Goal: Browse casually: Explore the website without a specific task or goal

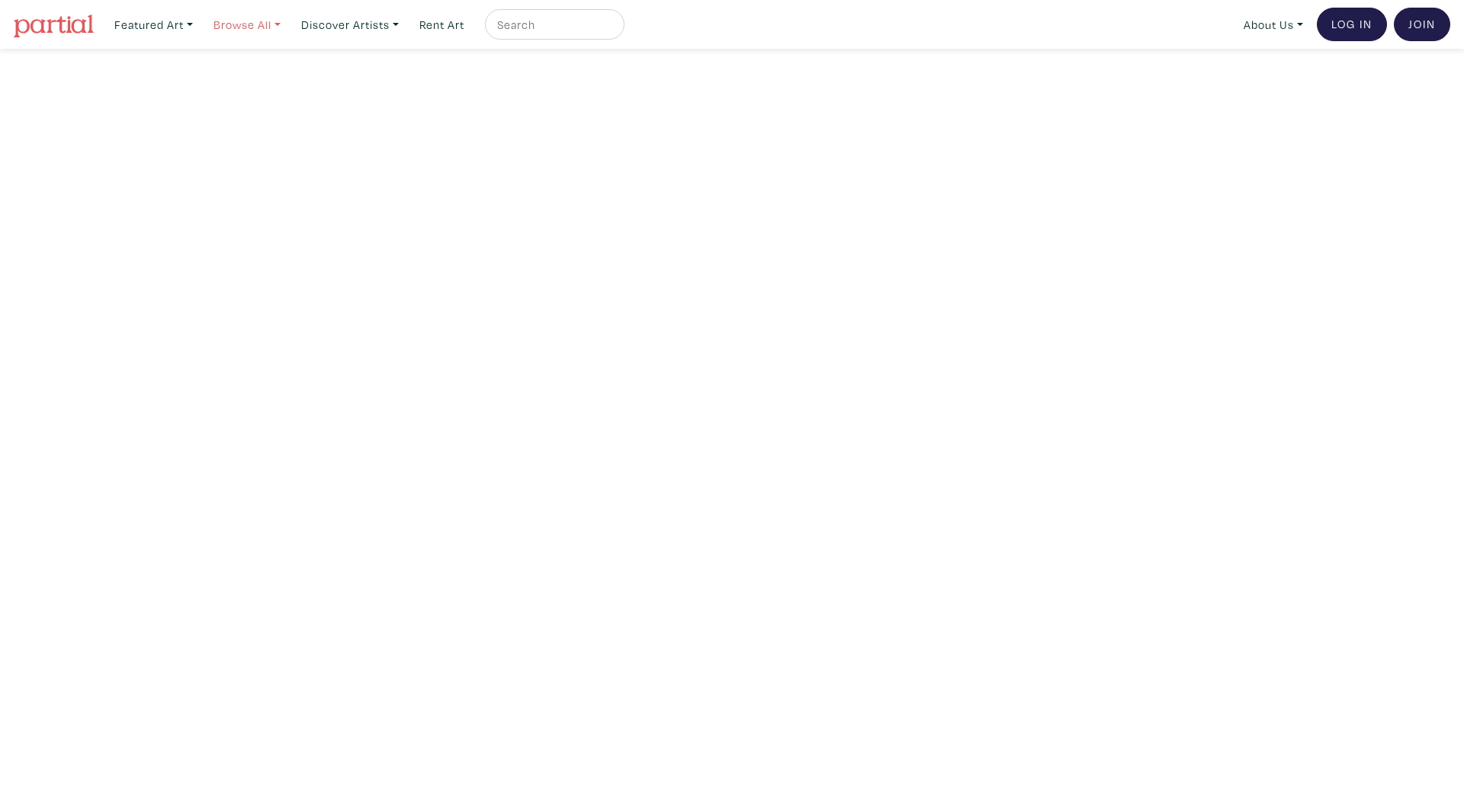
click at [200, 30] on link "Browse All" at bounding box center [154, 25] width 92 height 32
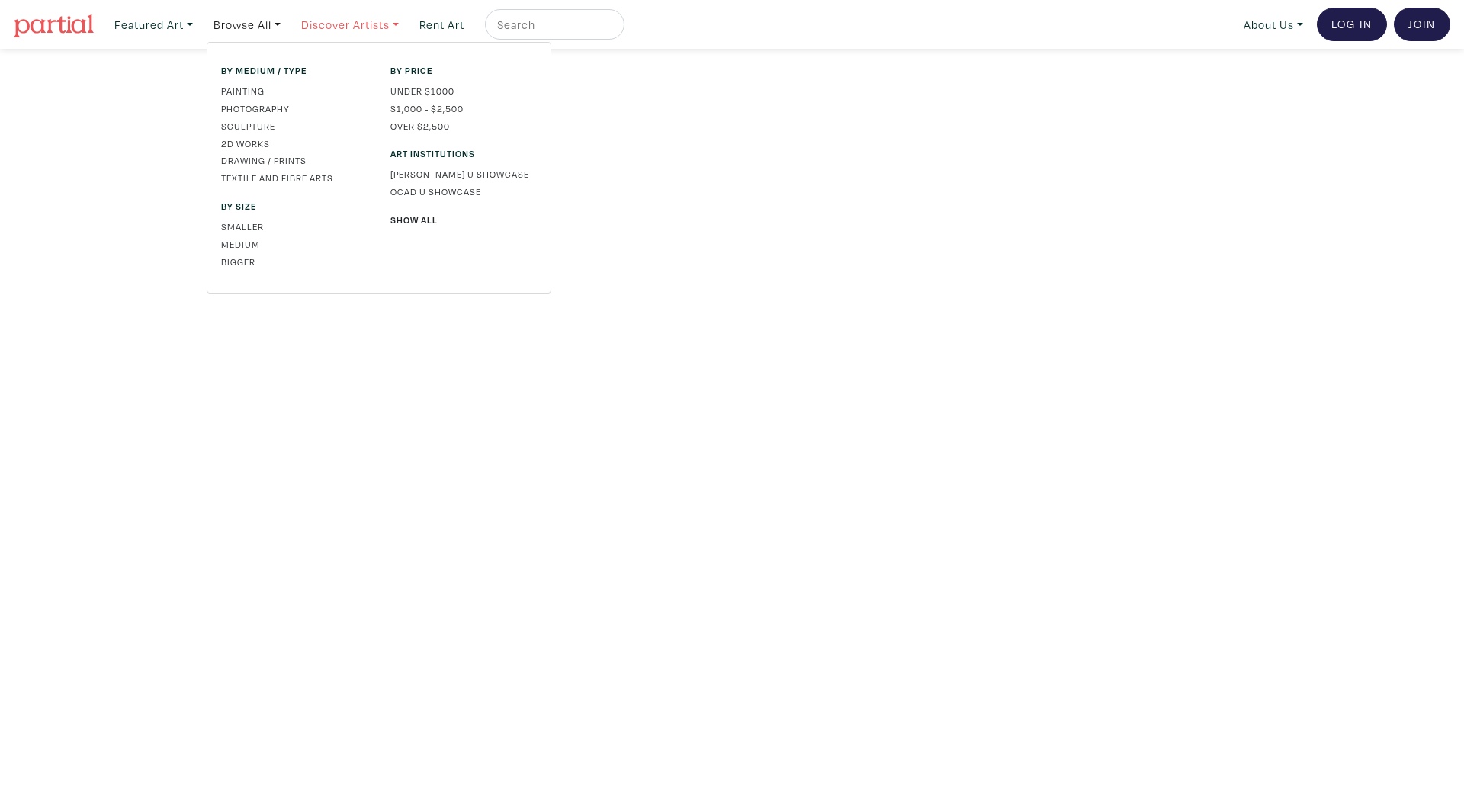
click at [200, 25] on link "Discover Artists" at bounding box center [154, 25] width 92 height 32
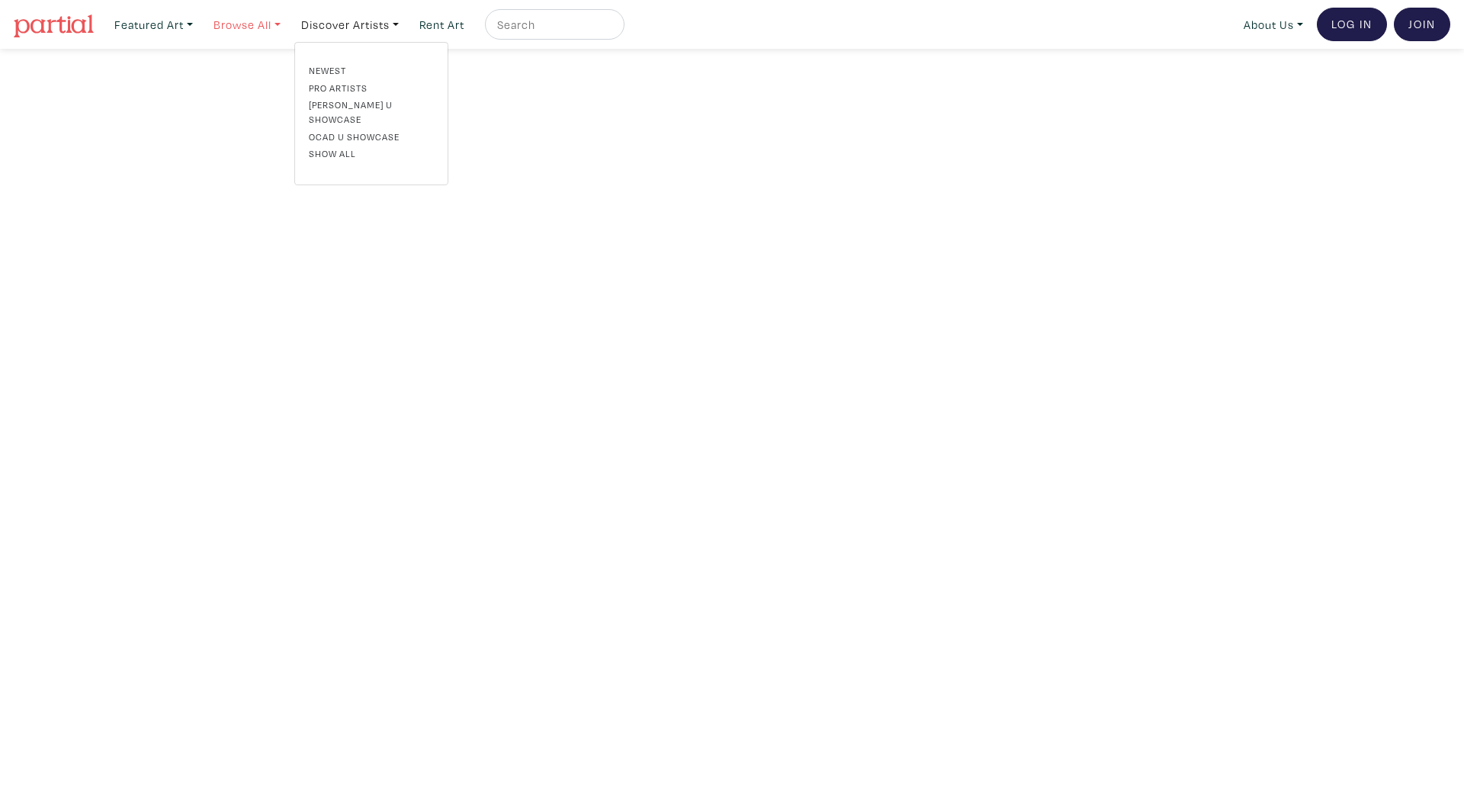
click at [200, 28] on link "Browse All" at bounding box center [154, 25] width 92 height 32
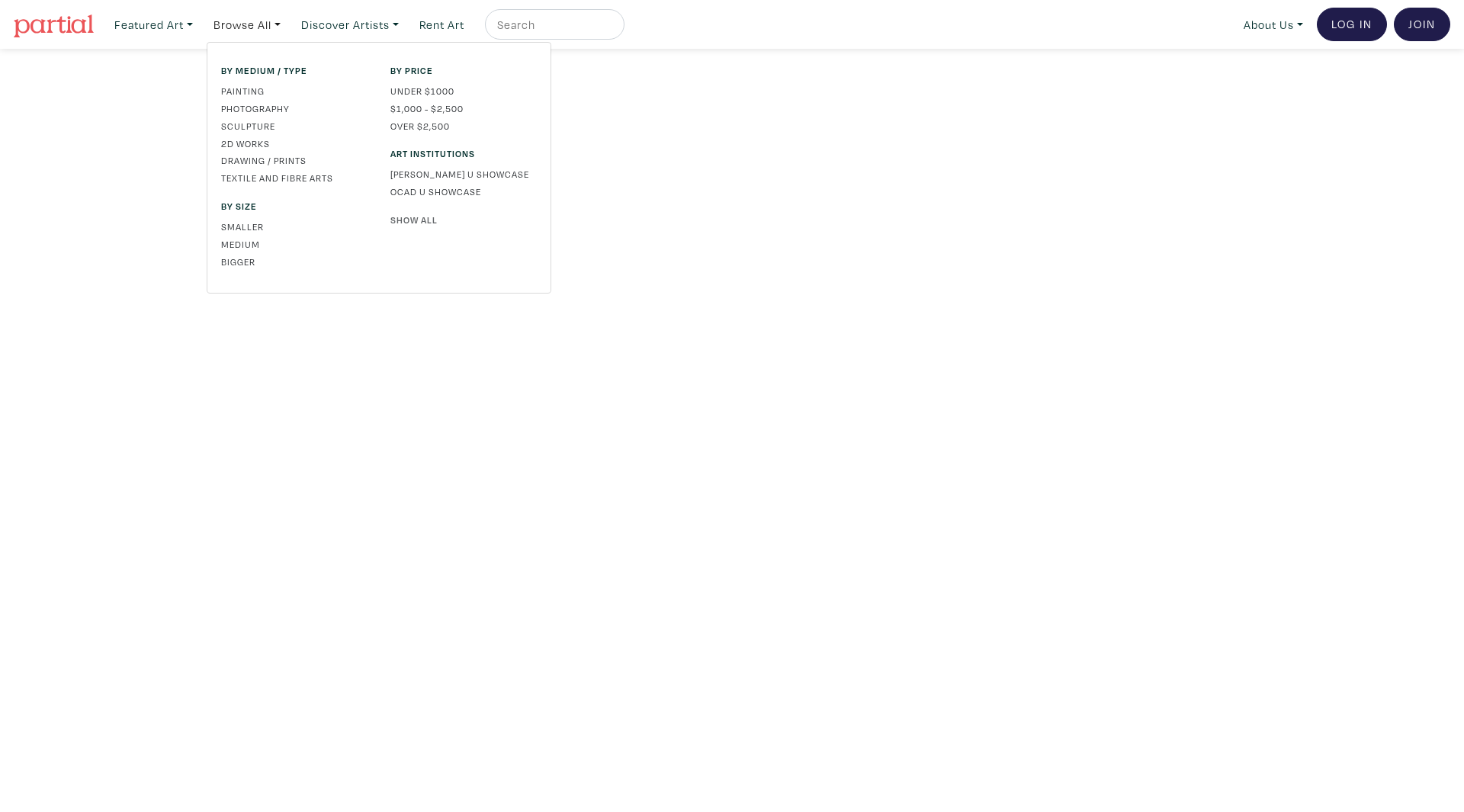
click at [431, 218] on link "Show All" at bounding box center [463, 220] width 146 height 14
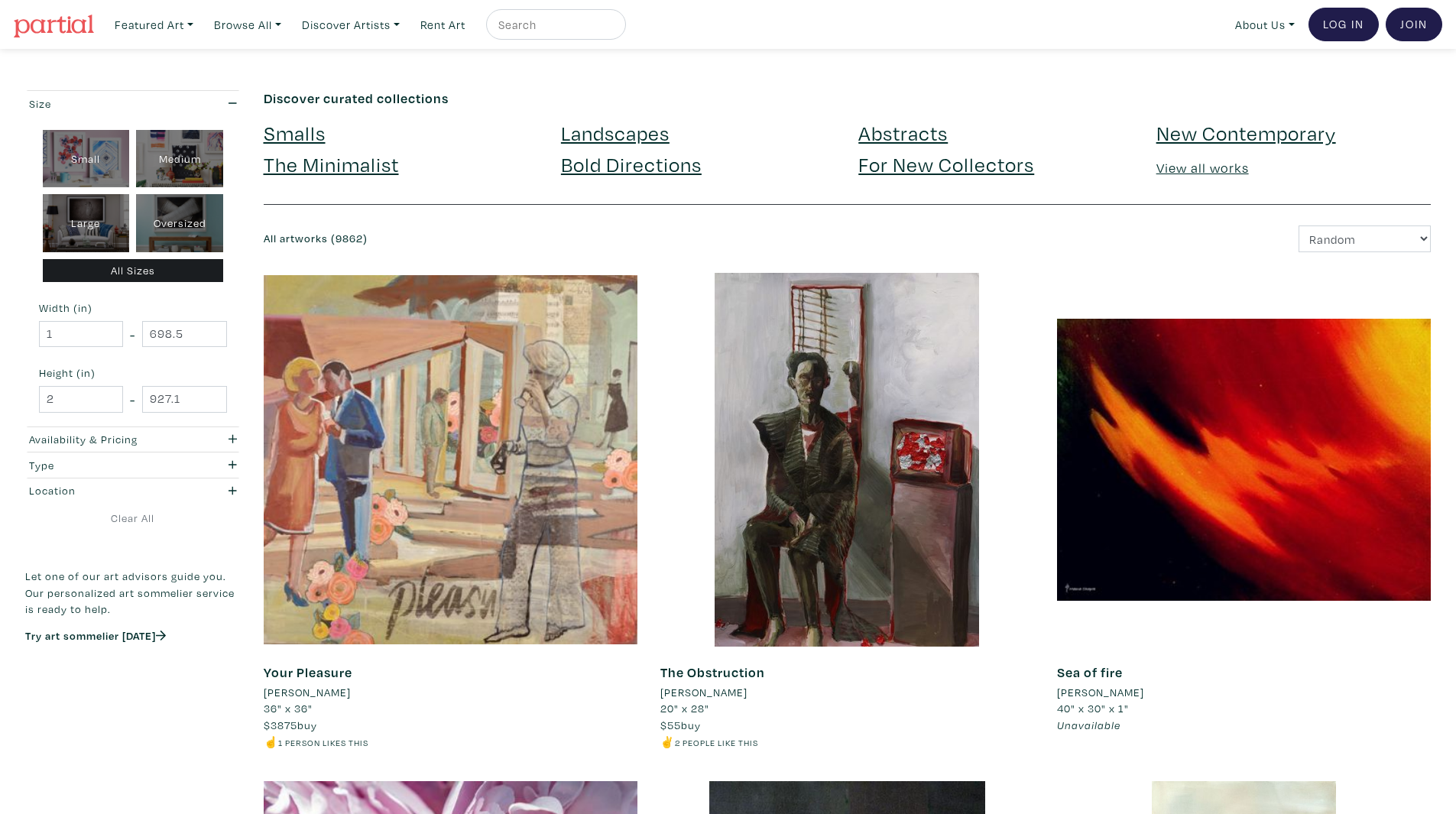
click at [61, 30] on img at bounding box center [54, 26] width 81 height 23
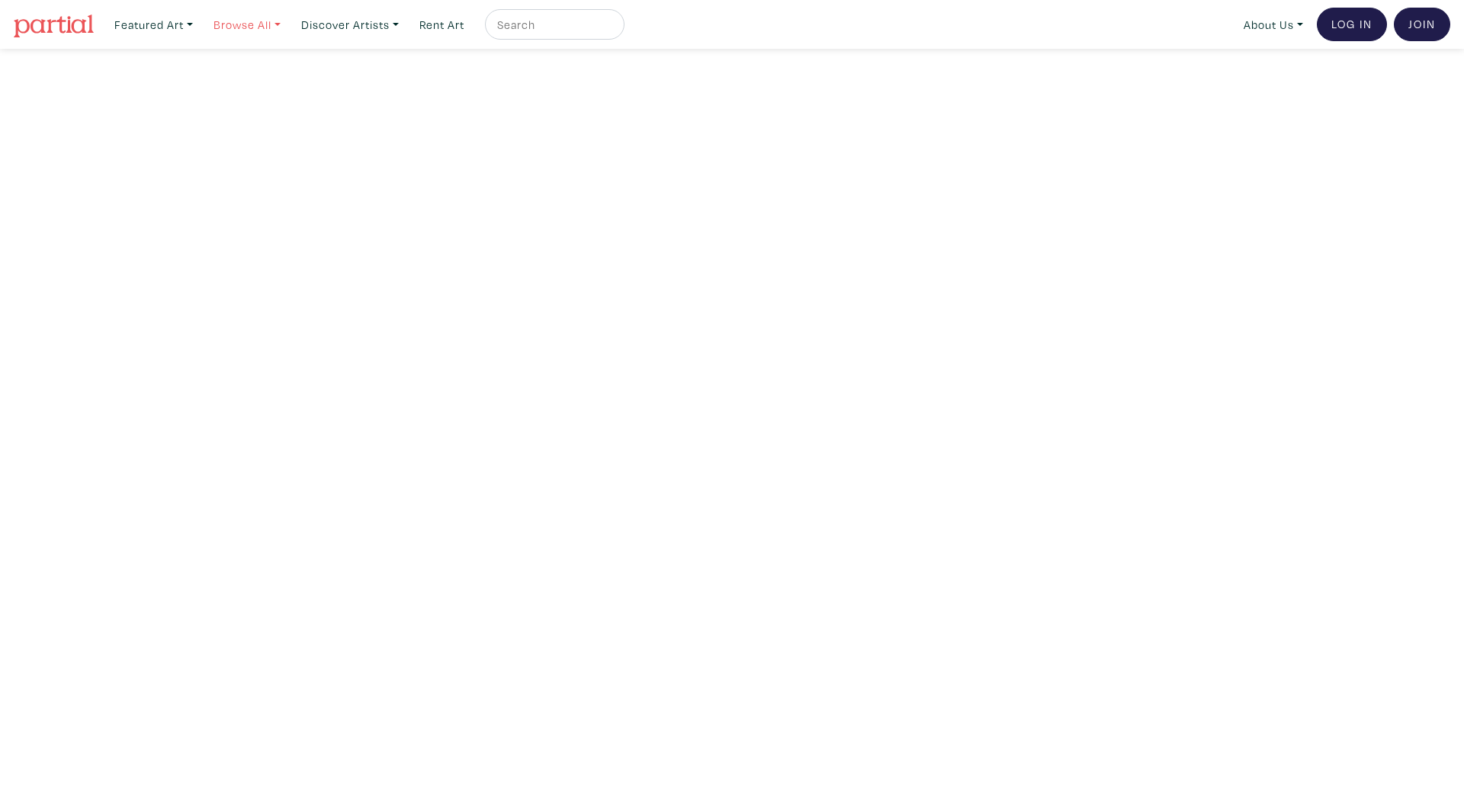
click at [200, 30] on link "Browse All" at bounding box center [154, 25] width 92 height 32
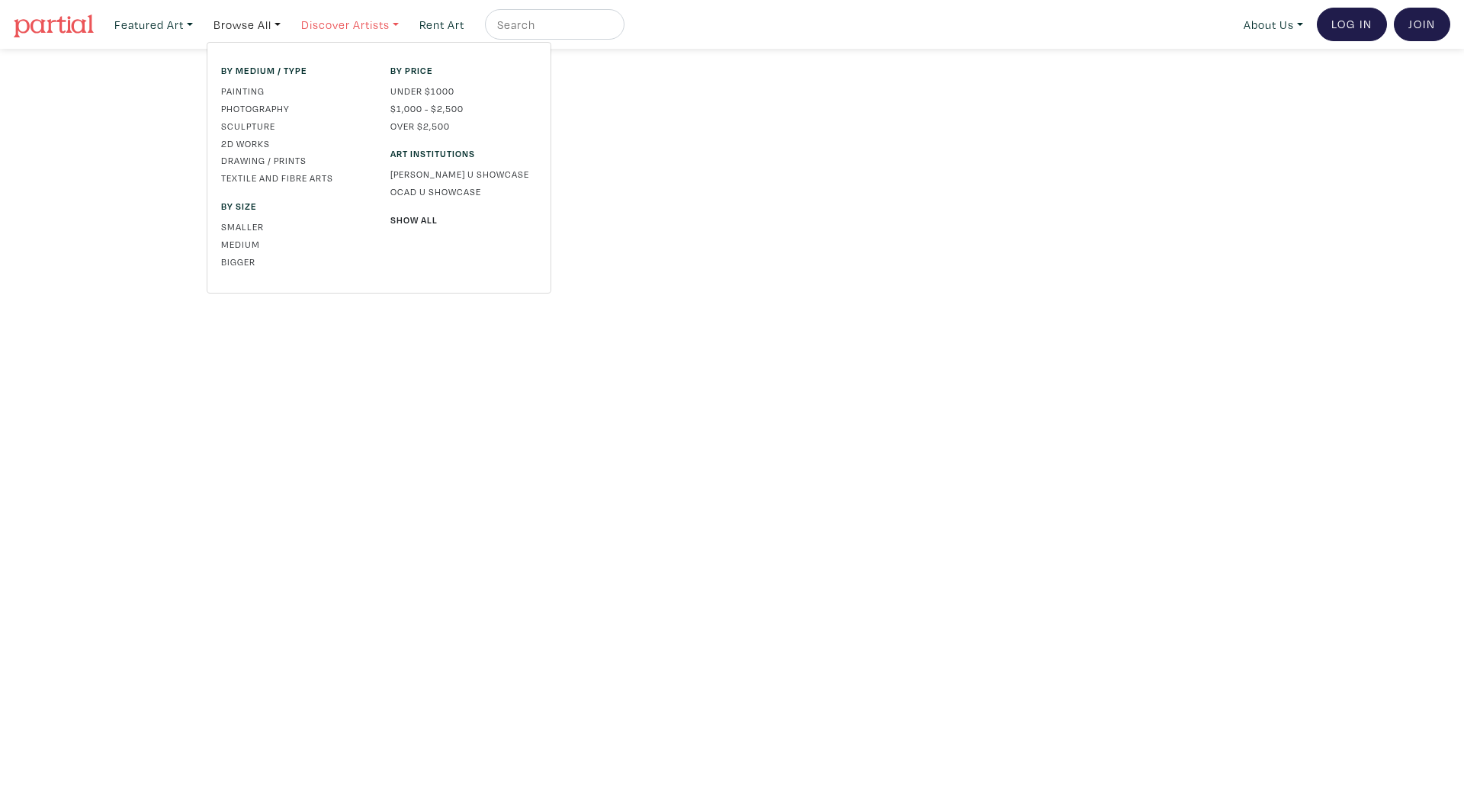
click at [200, 29] on link "Discover Artists" at bounding box center [154, 25] width 92 height 32
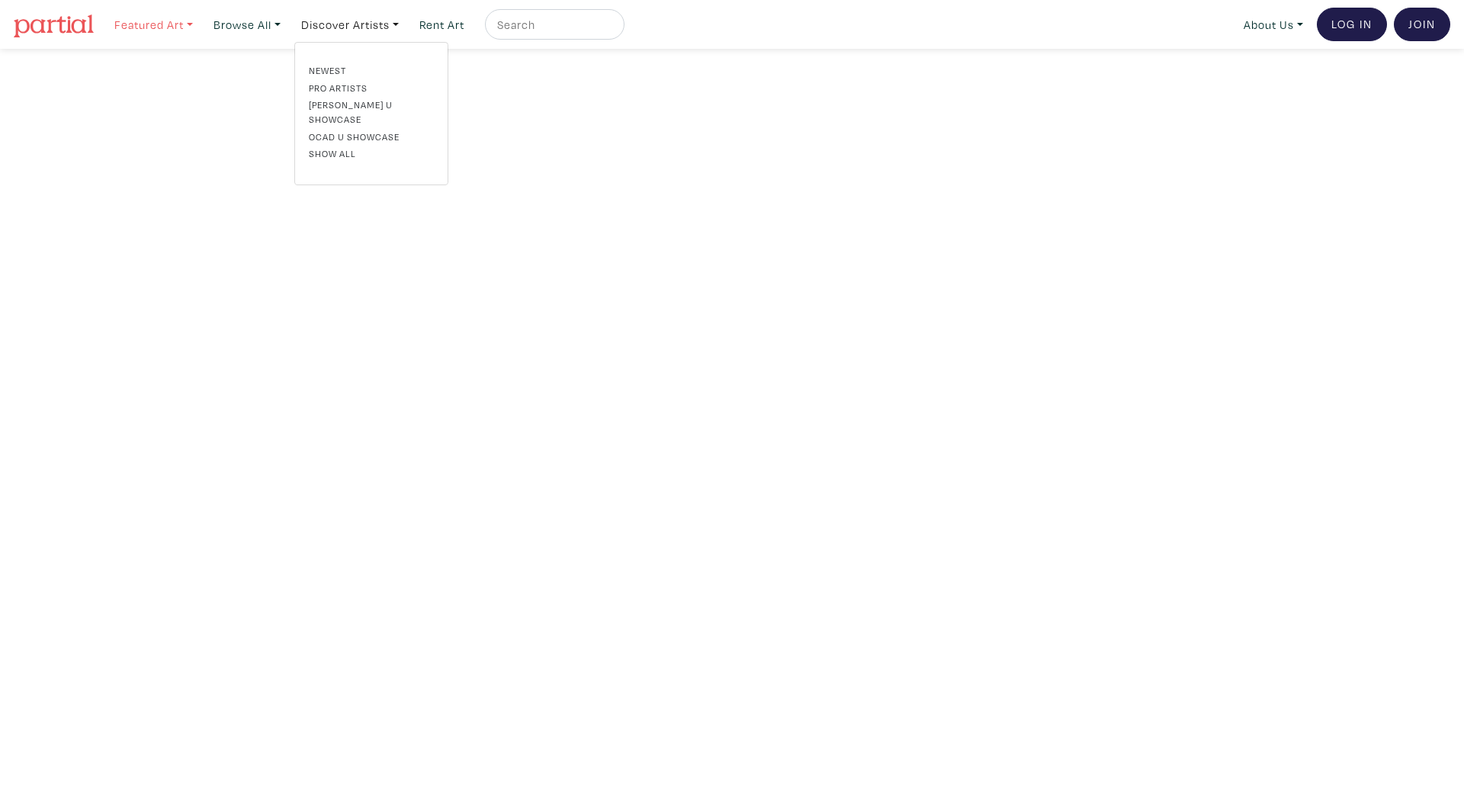
click at [158, 33] on link "Featured Art" at bounding box center [154, 25] width 92 height 32
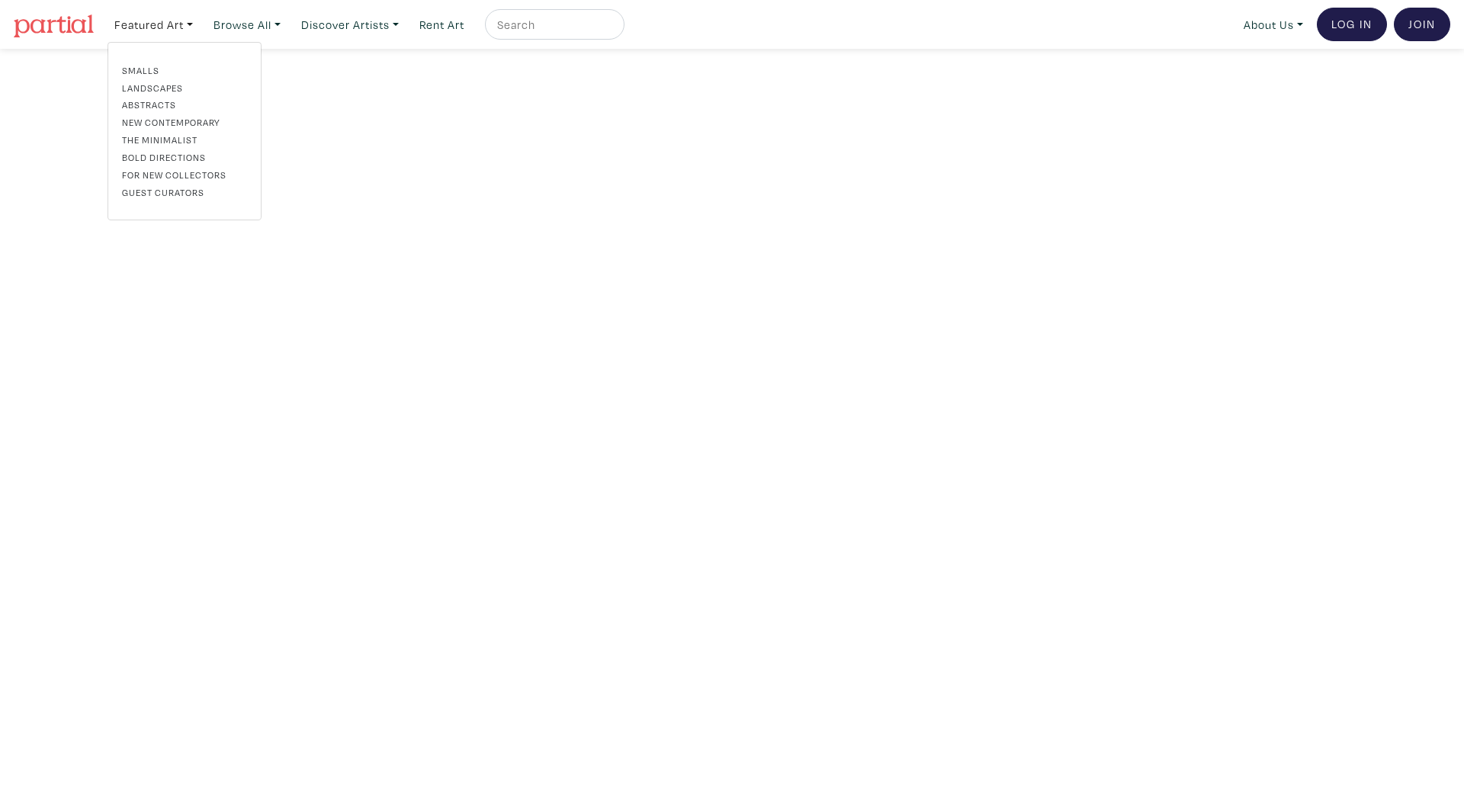
click at [160, 194] on link "Guest Curators" at bounding box center [185, 192] width 125 height 14
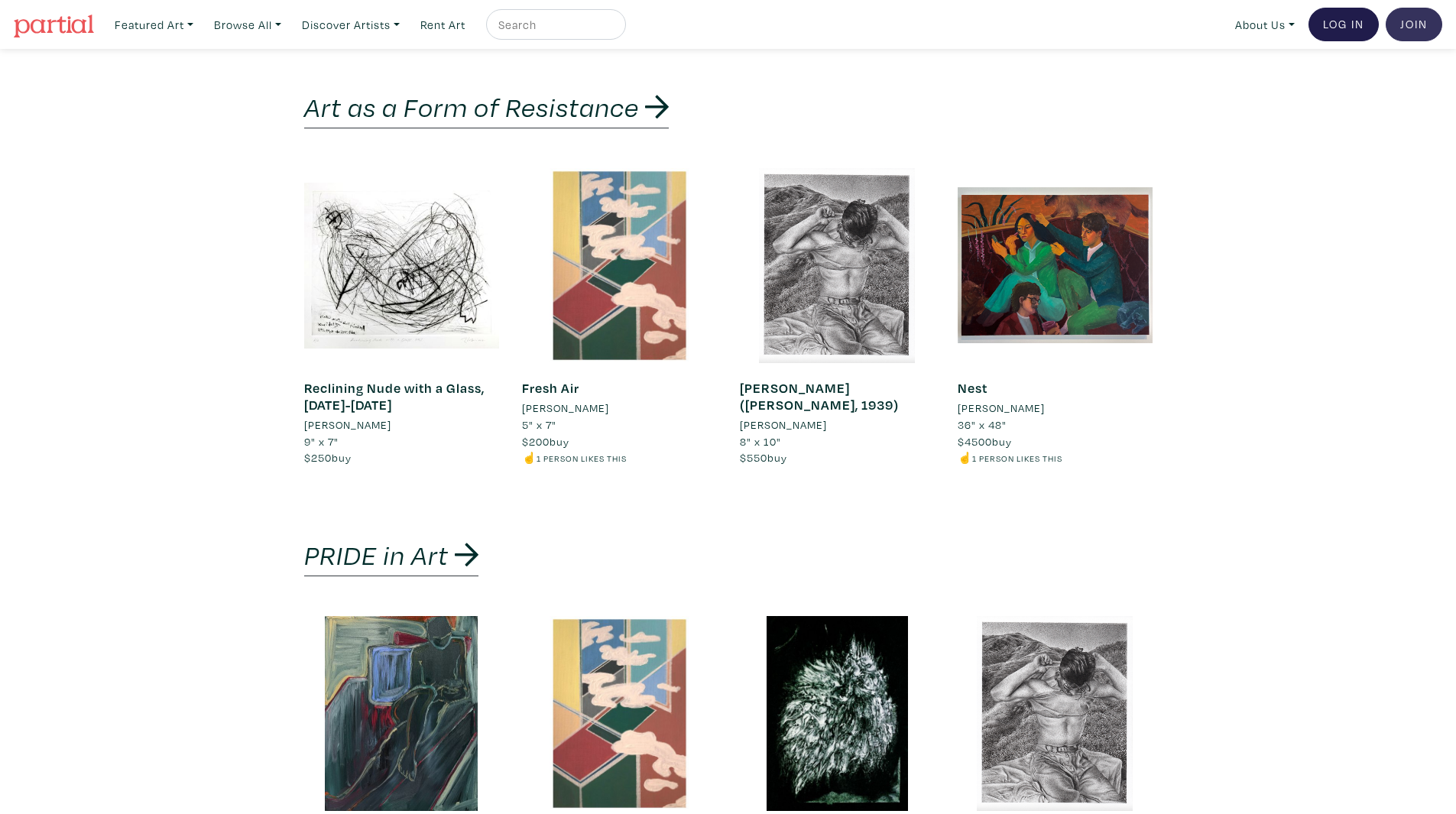
drag, startPoint x: 1465, startPoint y: 105, endPoint x: 1387, endPoint y: 17, distance: 117.6
